Goal: Navigation & Orientation: Find specific page/section

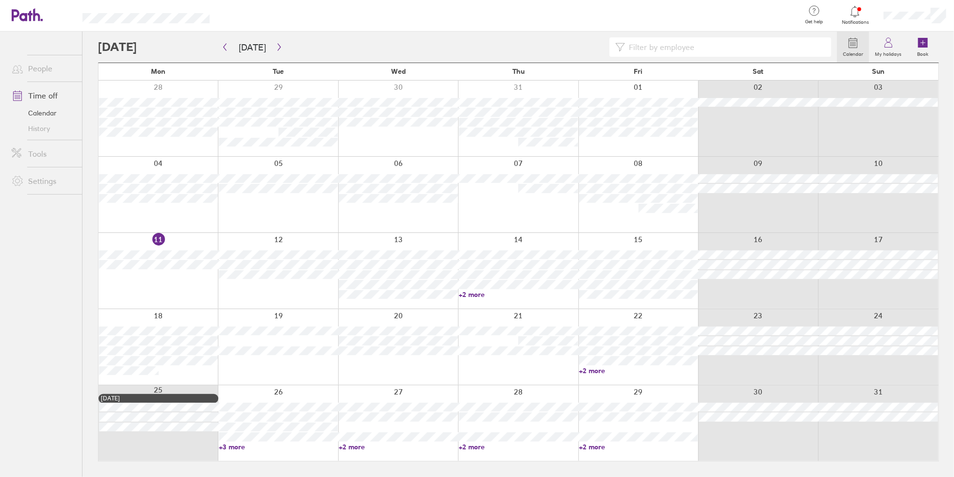
click at [592, 372] on link "+2 more" at bounding box center [638, 370] width 119 height 9
click at [929, 21] on div at bounding box center [915, 15] width 78 height 31
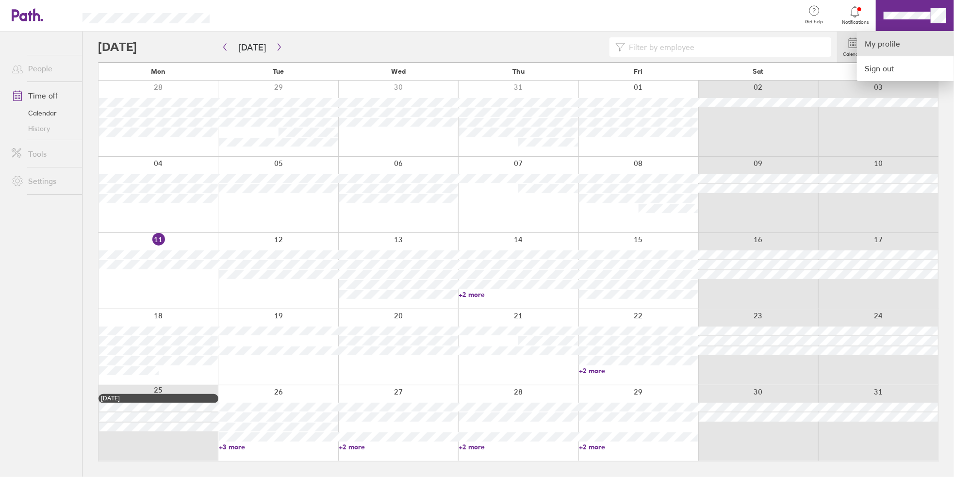
click at [917, 49] on link "My profile" at bounding box center [905, 44] width 97 height 25
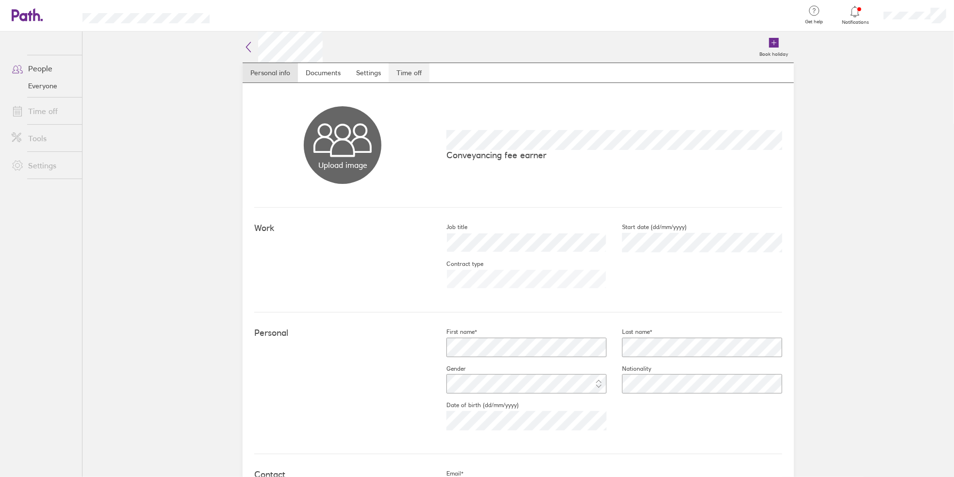
click at [397, 72] on link "Time off" at bounding box center [409, 72] width 41 height 19
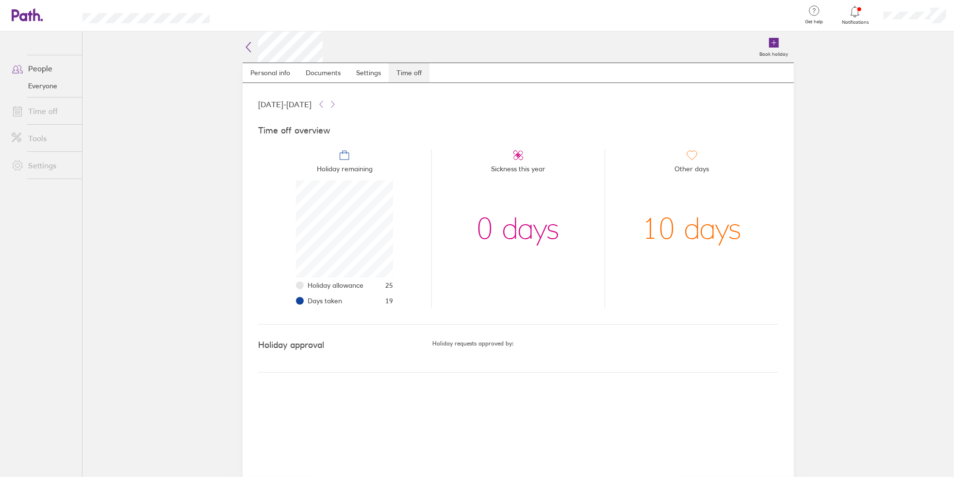
scroll to position [97, 97]
click at [26, 17] on icon at bounding box center [22, 15] width 21 height 12
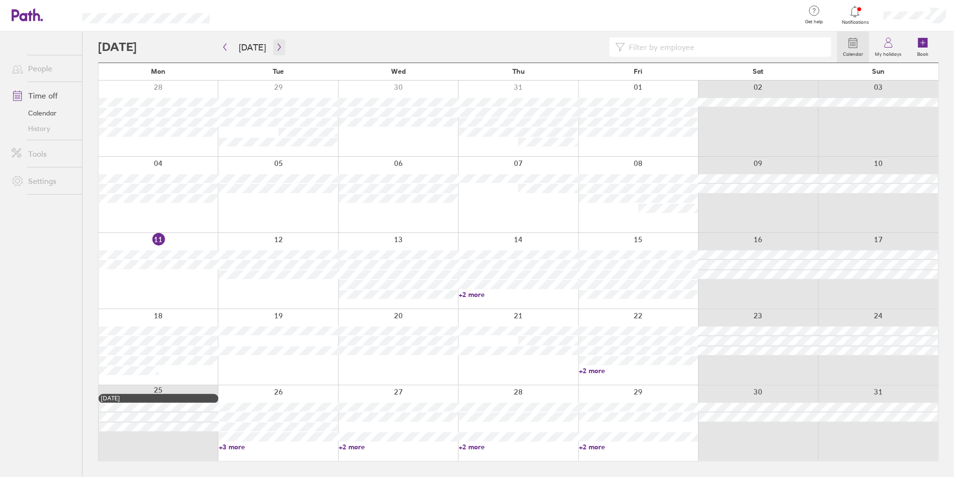
click at [276, 50] on icon "button" at bounding box center [279, 47] width 7 height 8
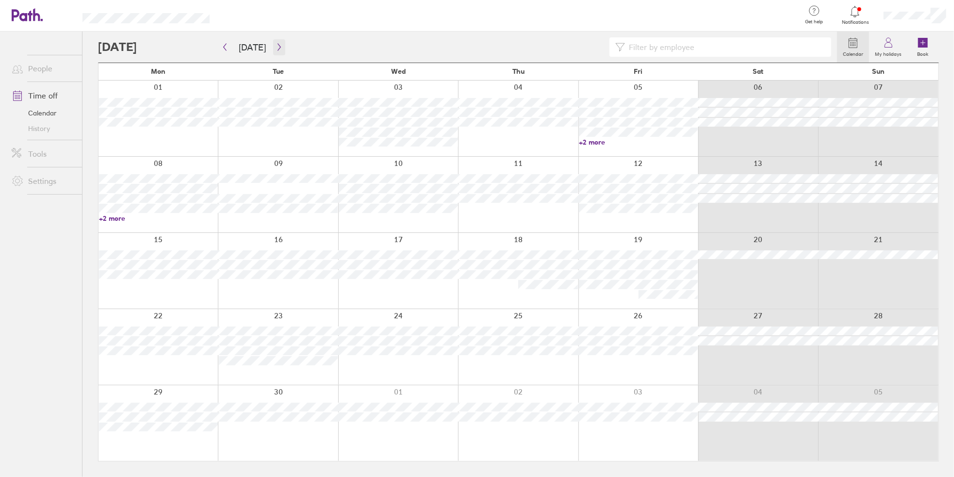
click at [276, 44] on icon "button" at bounding box center [279, 47] width 7 height 8
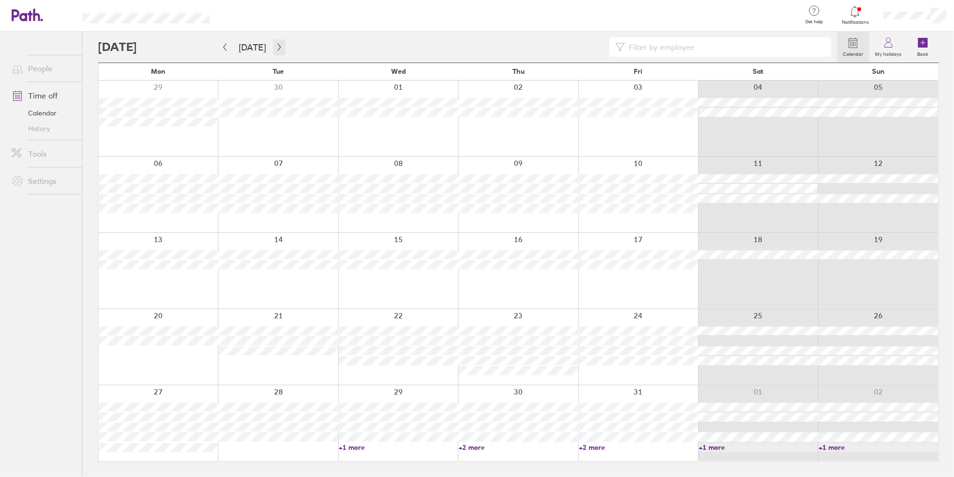
click at [278, 47] on icon "button" at bounding box center [279, 47] width 7 height 8
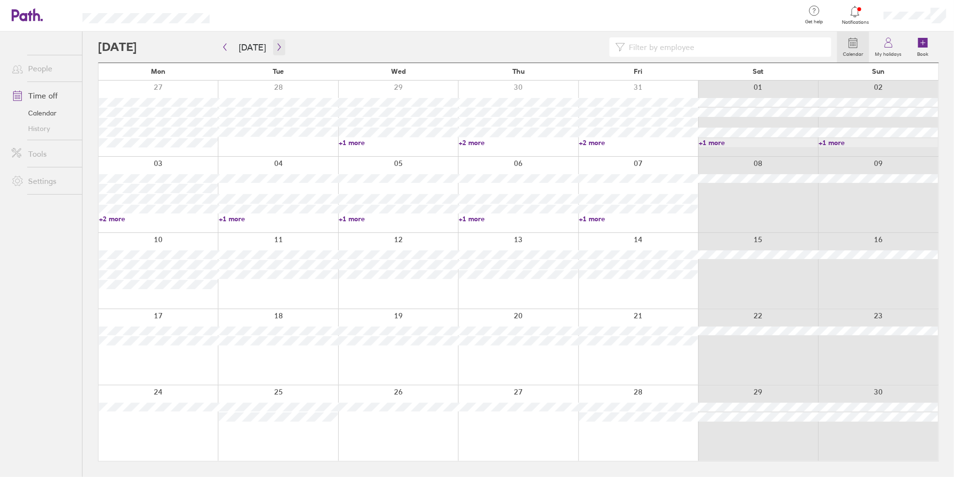
click at [276, 48] on icon "button" at bounding box center [279, 47] width 7 height 8
